Goal: Information Seeking & Learning: Learn about a topic

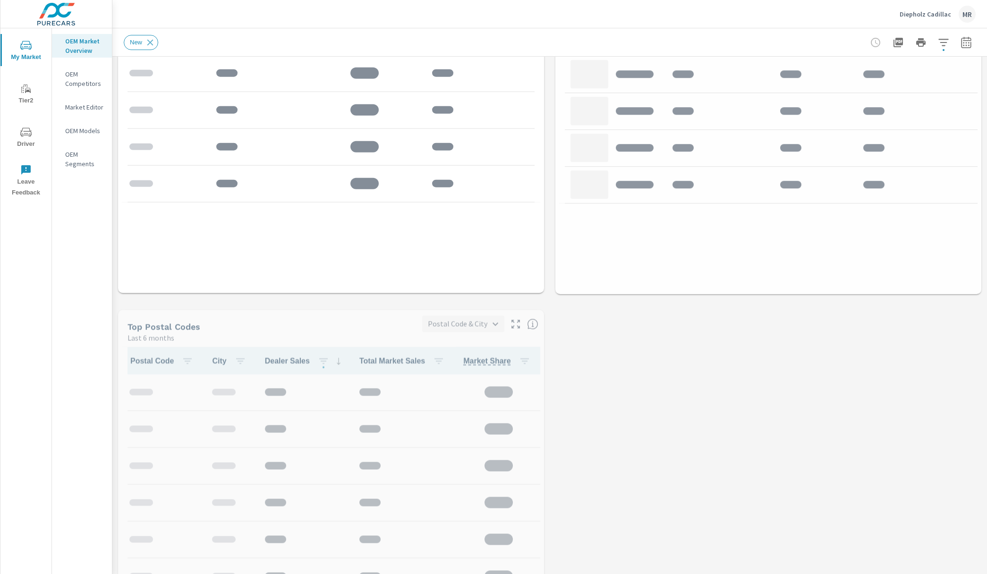
scroll to position [721, 0]
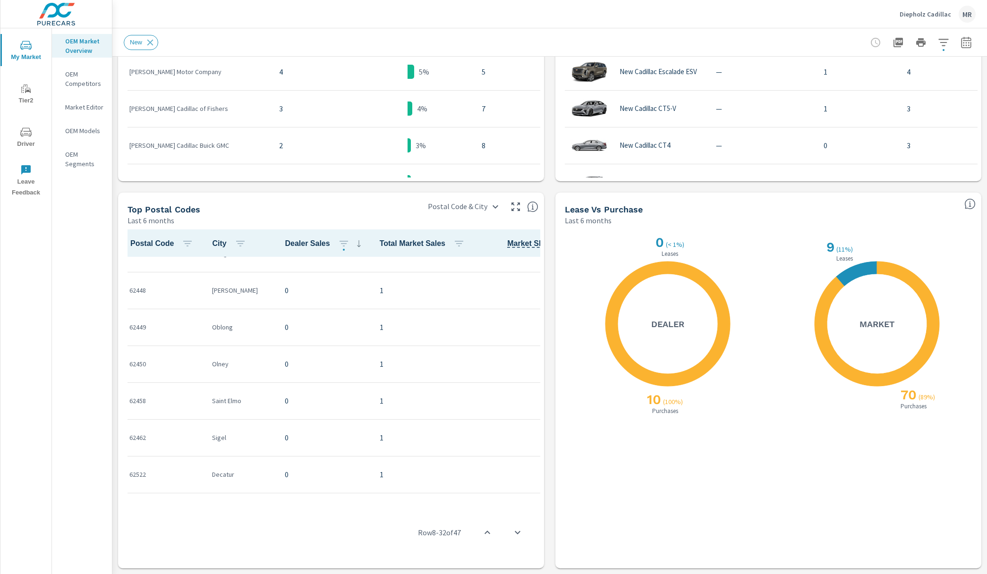
scroll to position [1480, 0]
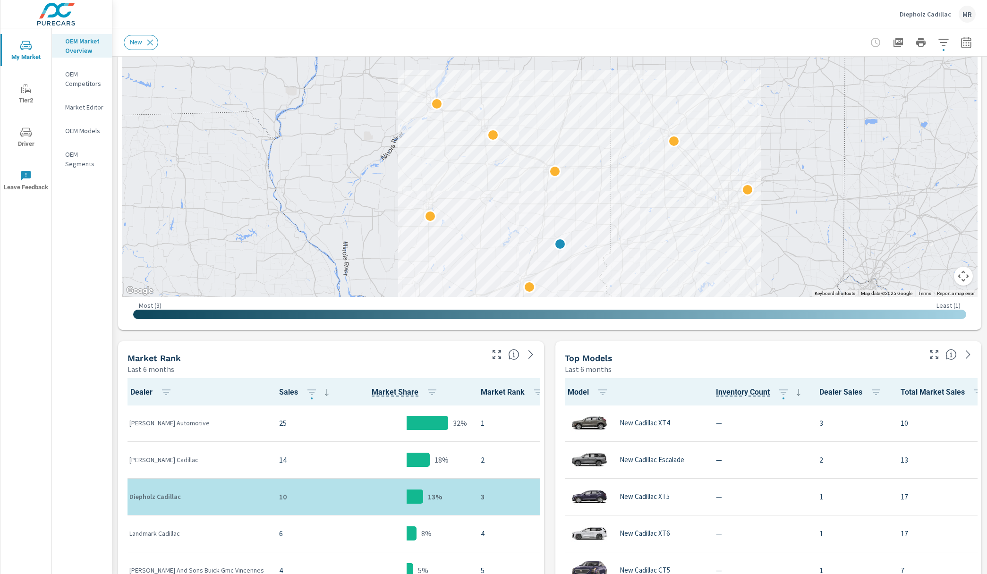
scroll to position [170, 0]
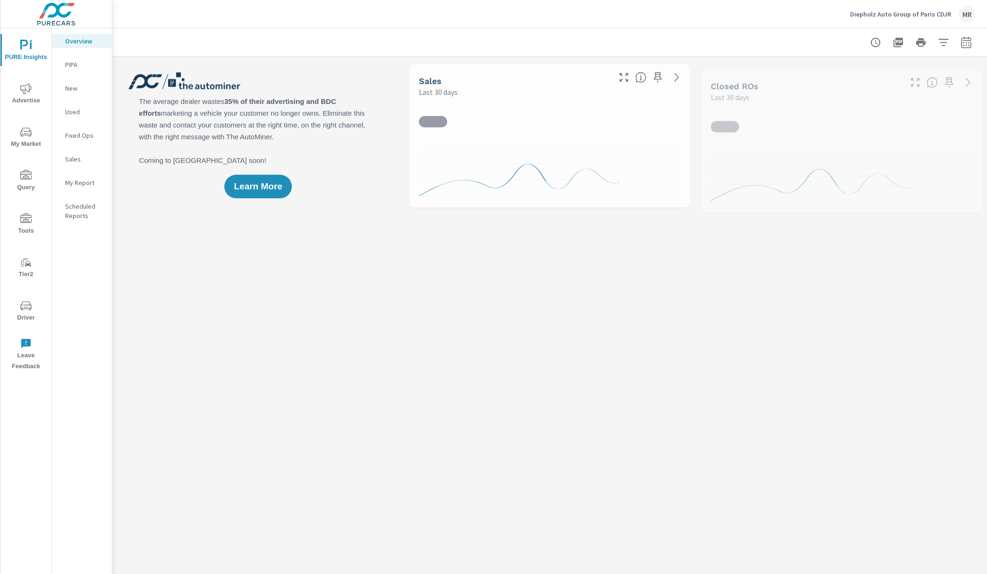
click at [17, 132] on span "My Market" at bounding box center [25, 138] width 45 height 23
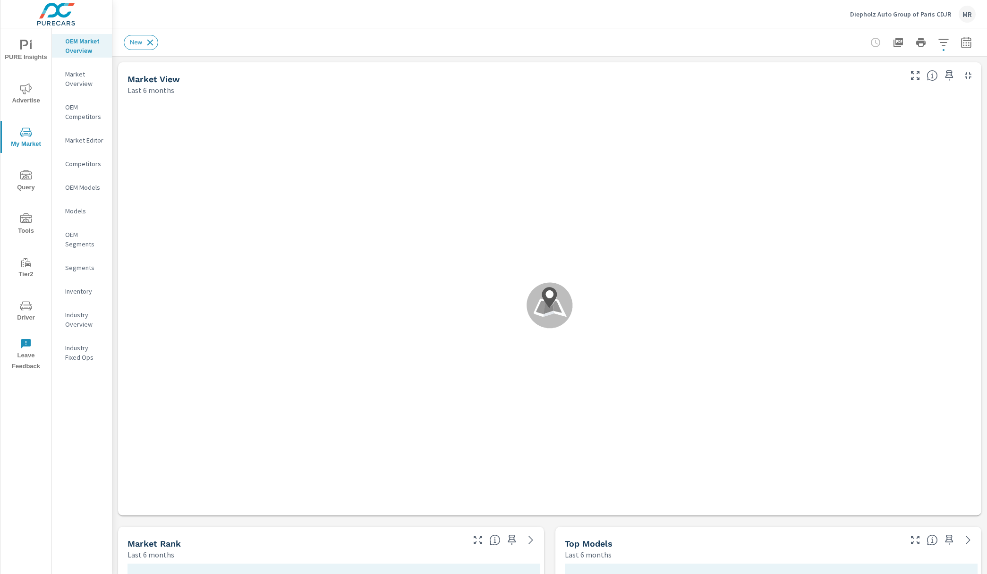
scroll to position [0, 0]
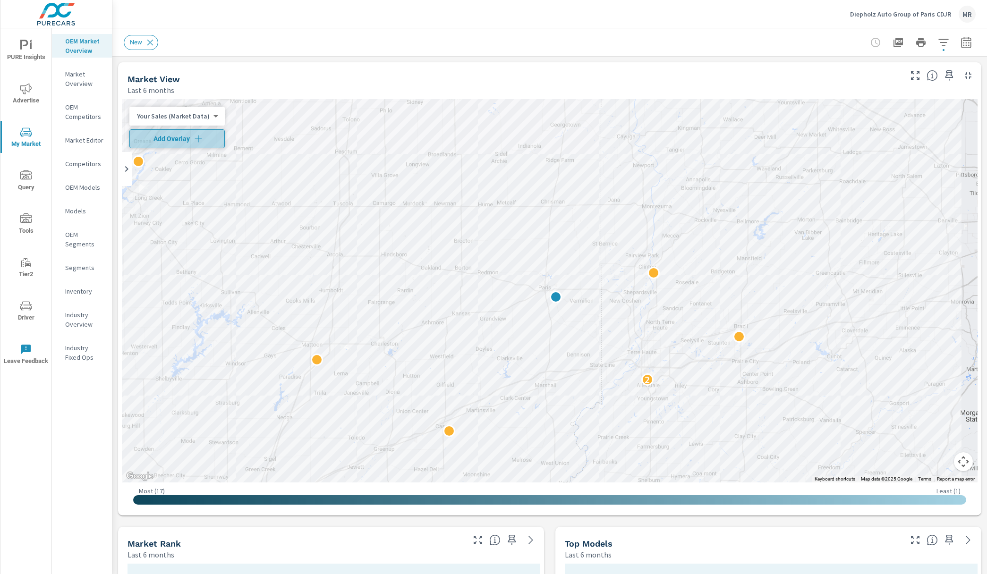
drag, startPoint x: 184, startPoint y: 144, endPoint x: 457, endPoint y: 84, distance: 278.9
click at [184, 144] on button "Add Overlay" at bounding box center [176, 138] width 95 height 19
